Goal: Navigation & Orientation: Find specific page/section

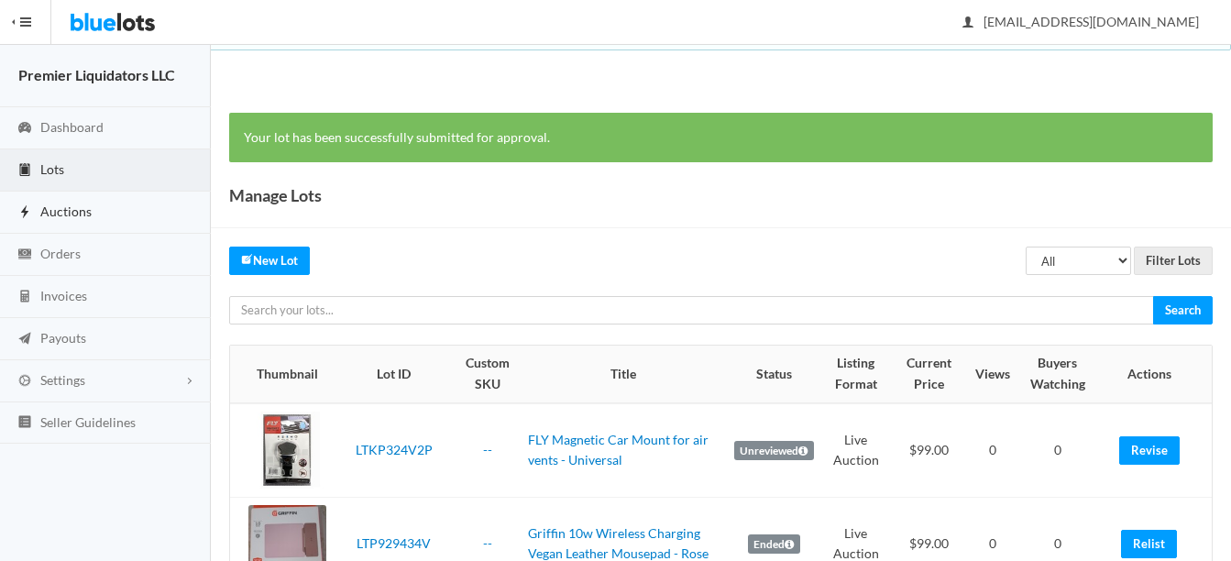
click at [50, 207] on span "Auctions" at bounding box center [65, 211] width 51 height 16
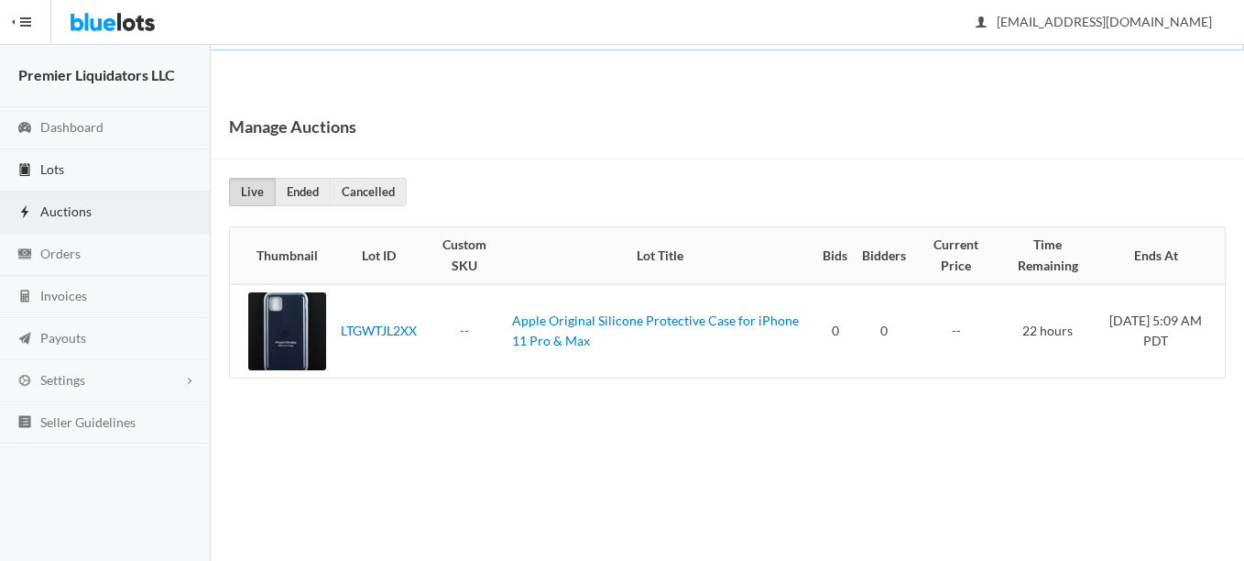
click at [44, 157] on link "Lots" at bounding box center [105, 170] width 211 height 42
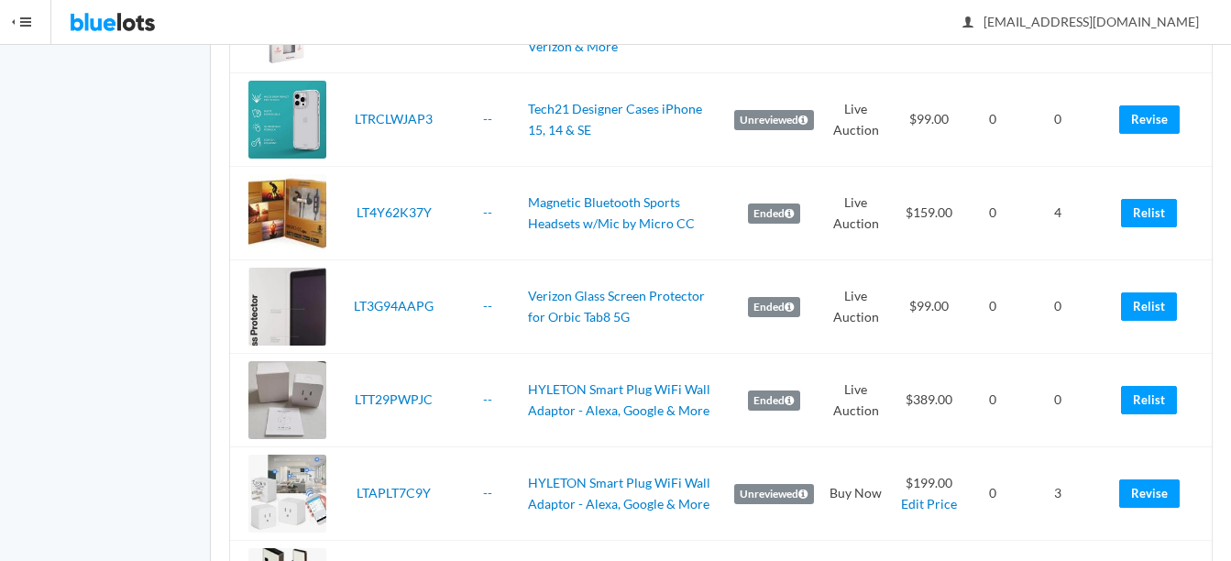
scroll to position [733, 0]
